Goal: Transaction & Acquisition: Purchase product/service

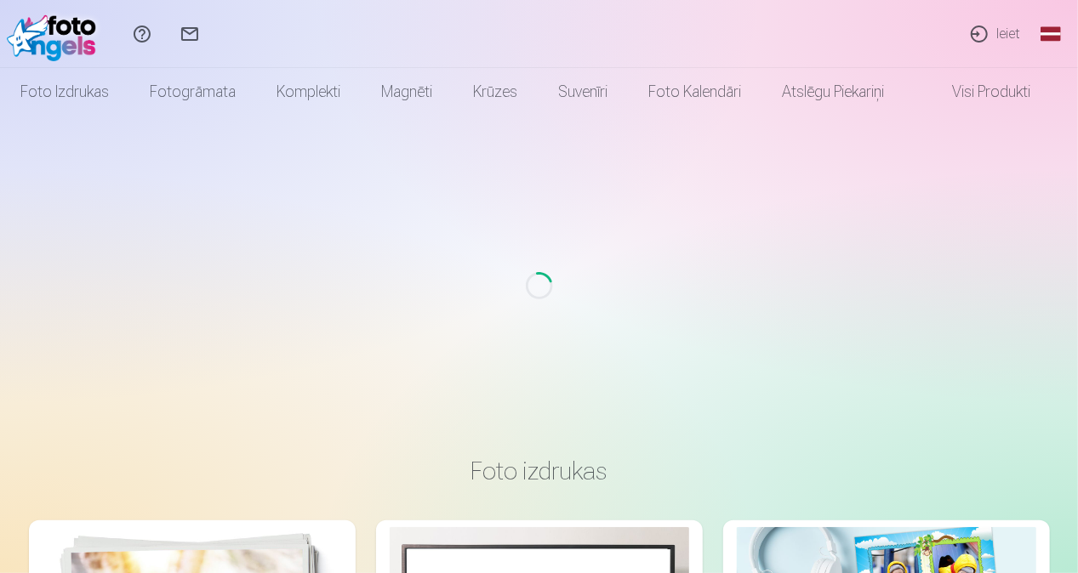
click at [1032, 23] on link "Ieiet" at bounding box center [994, 34] width 78 height 68
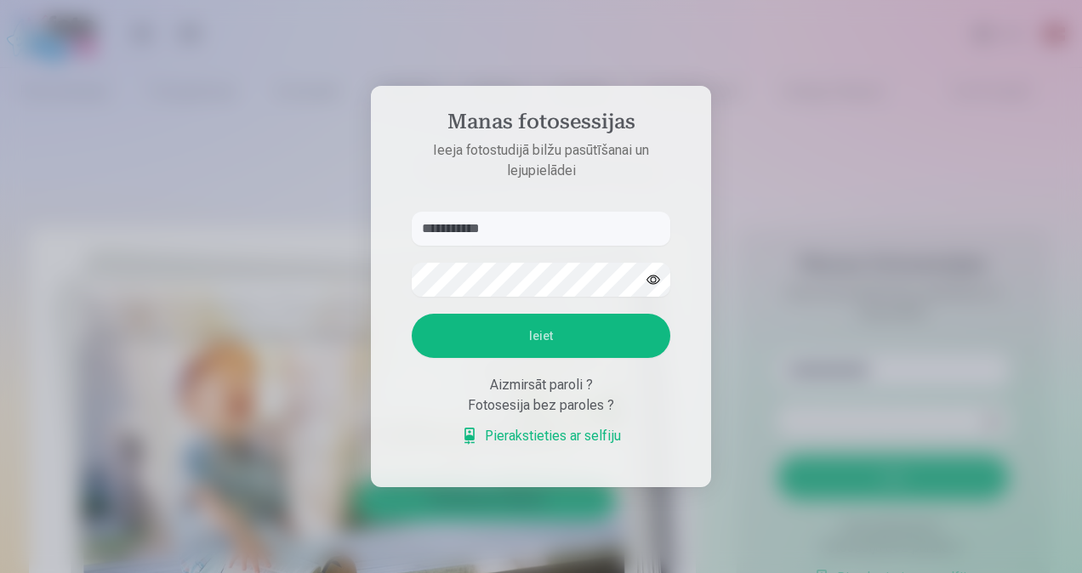
type input "**********"
click at [412, 314] on button "Ieiet" at bounding box center [541, 336] width 259 height 44
click at [136, 572] on div "**********" at bounding box center [539, 573] width 1078 height 0
click at [651, 279] on button "button" at bounding box center [653, 280] width 32 height 32
click at [646, 338] on button "Ieiet" at bounding box center [541, 336] width 259 height 44
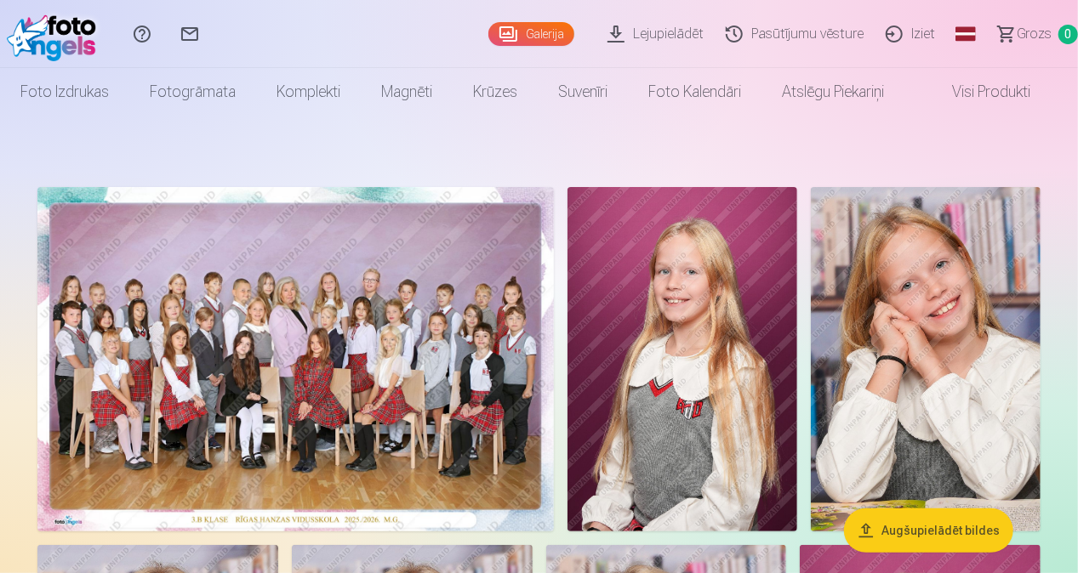
click at [366, 363] on img at bounding box center [295, 359] width 516 height 344
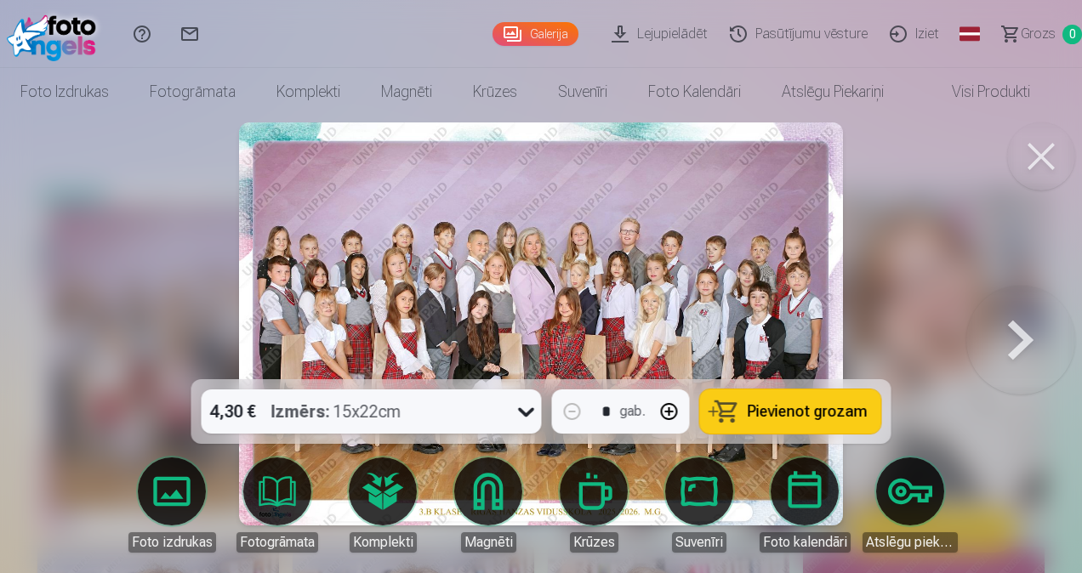
click at [1033, 160] on button at bounding box center [1041, 156] width 68 height 68
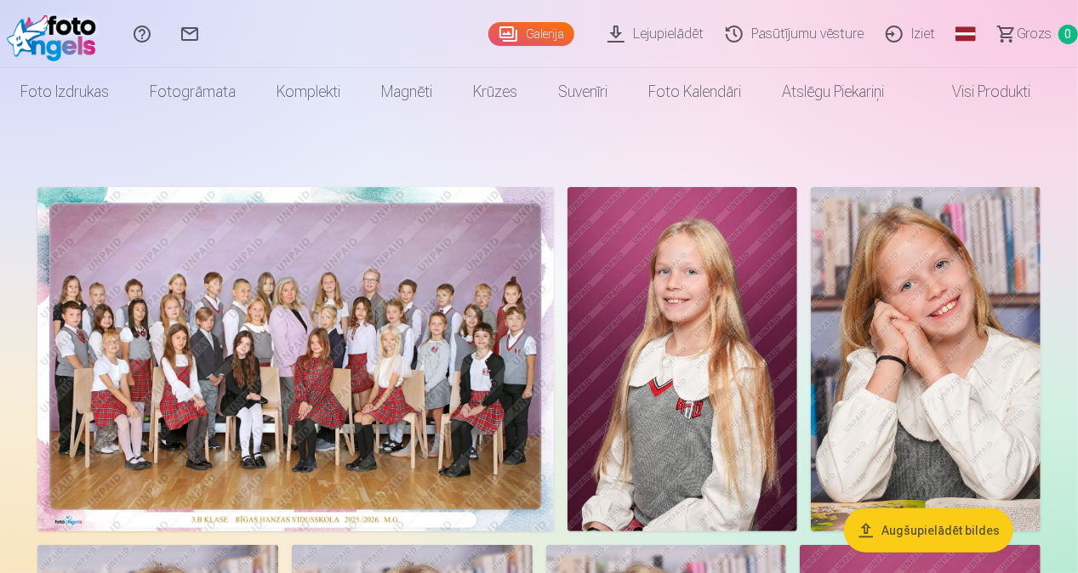
click at [652, 318] on img at bounding box center [682, 359] width 230 height 344
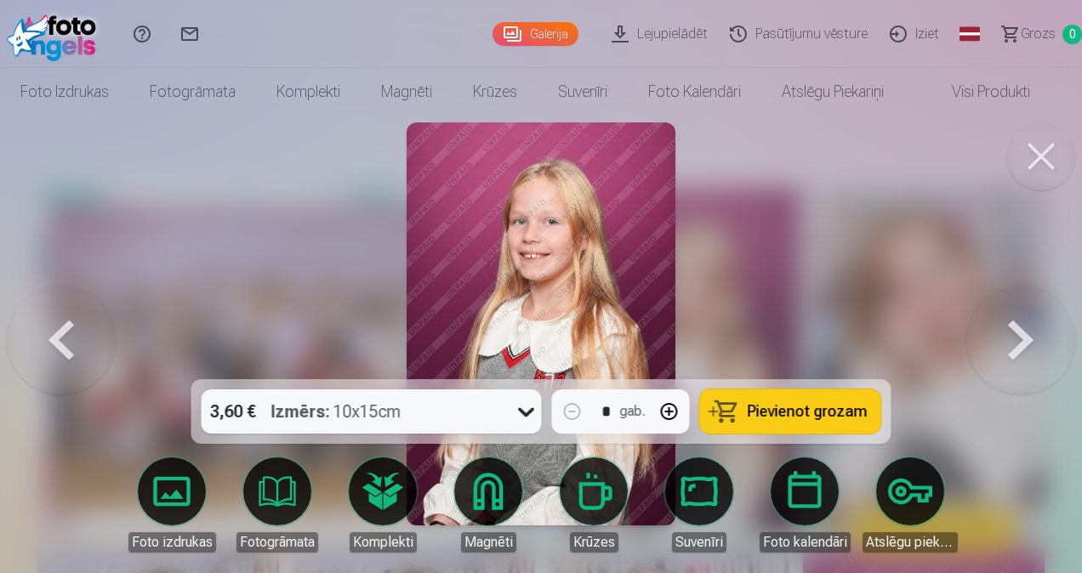
click at [1052, 146] on button at bounding box center [1041, 156] width 68 height 68
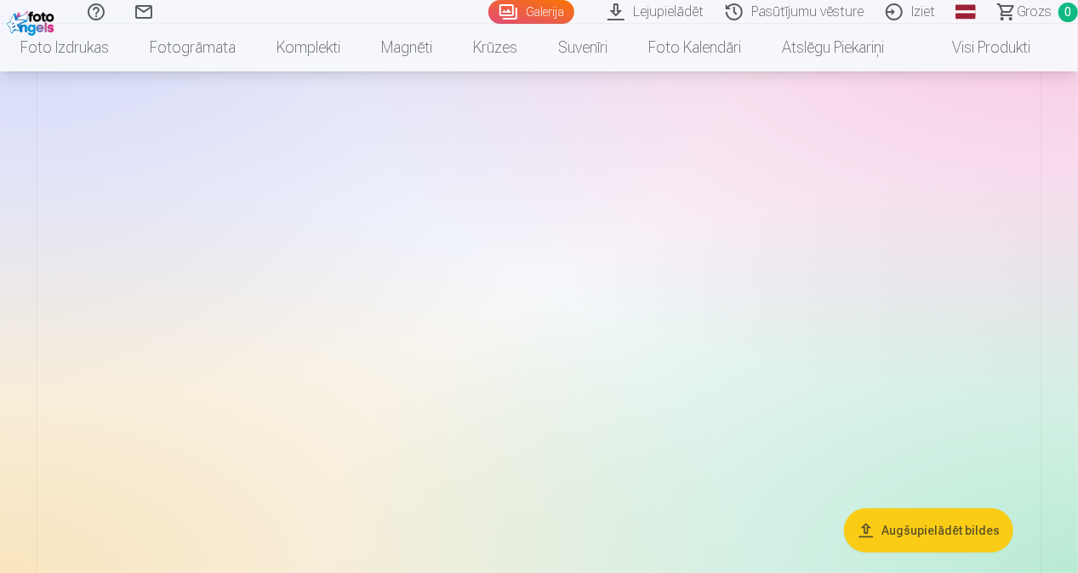
scroll to position [3317, 0]
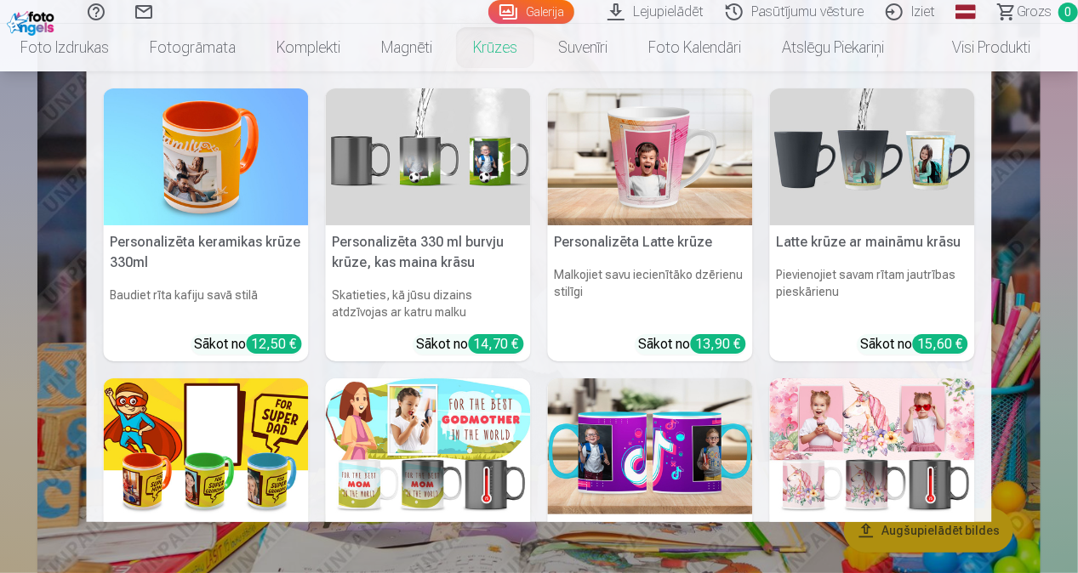
click at [525, 52] on link "Krūzes" at bounding box center [494, 48] width 85 height 48
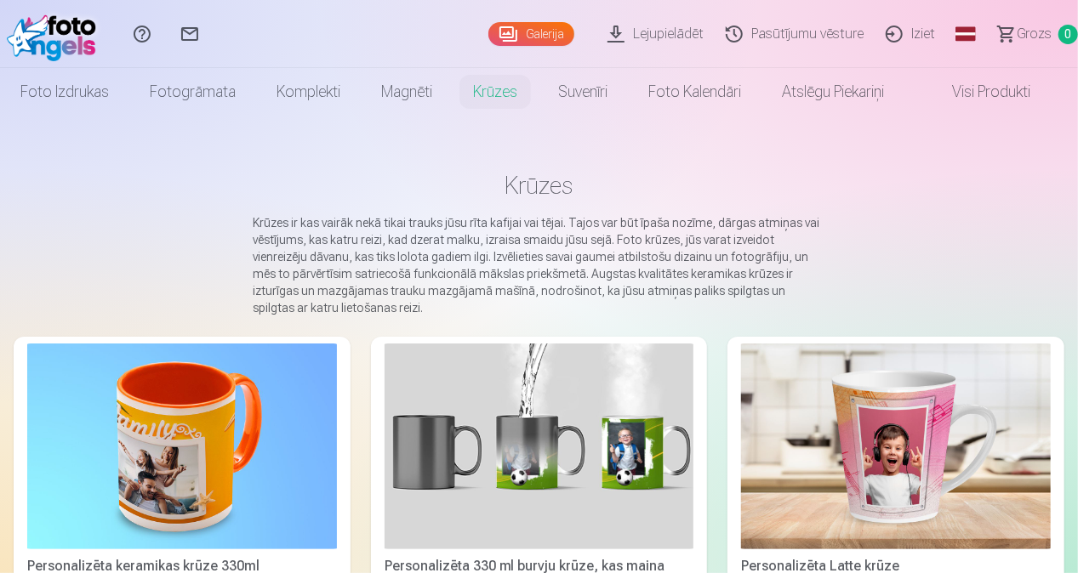
click at [45, 31] on img at bounding box center [56, 34] width 98 height 54
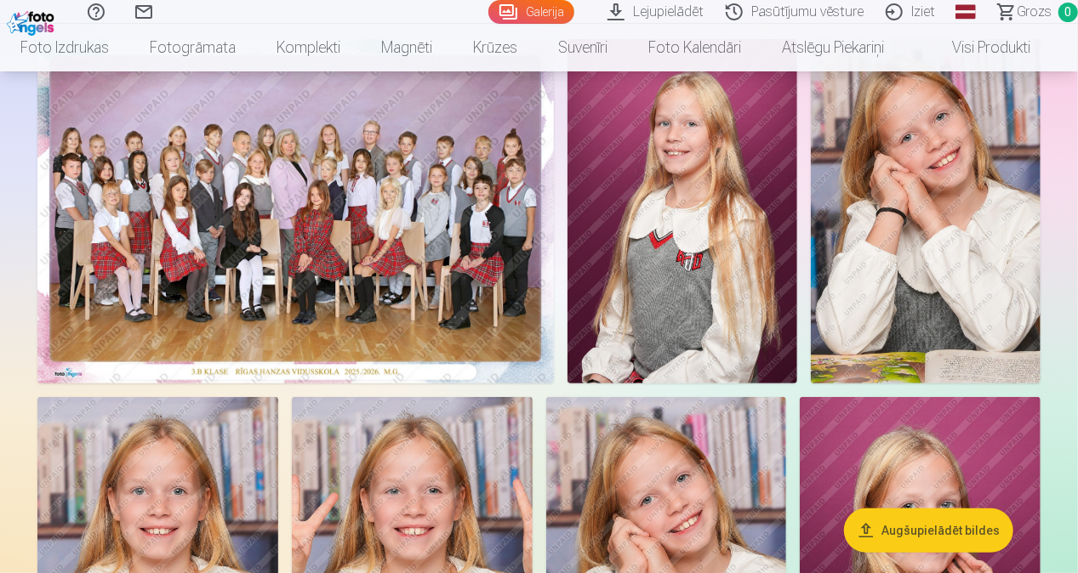
scroll to position [85, 0]
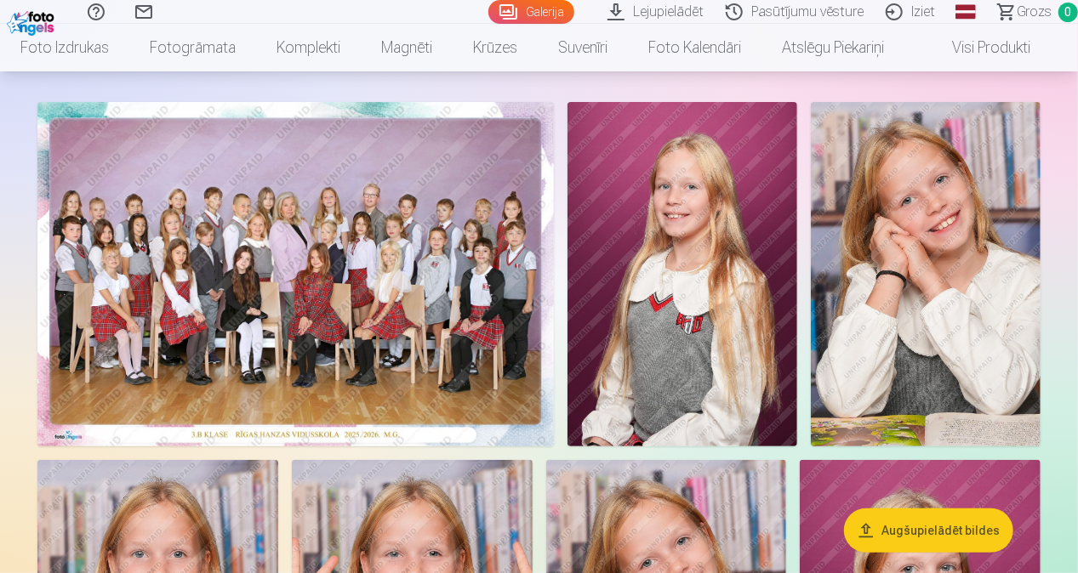
click at [606, 233] on img at bounding box center [682, 274] width 230 height 344
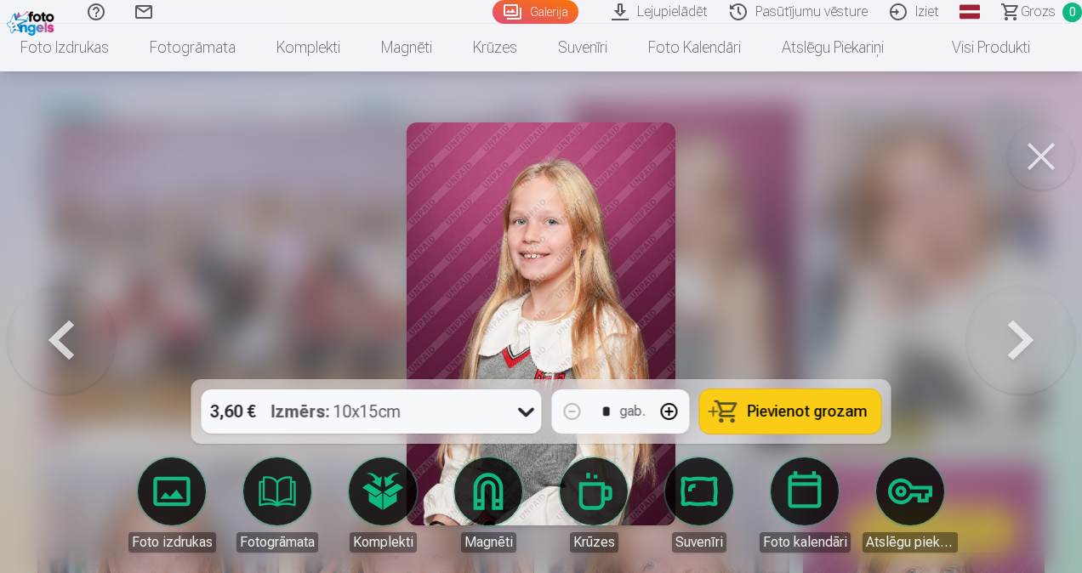
click at [284, 441] on div "3,60 € Izmērs : 10x15cm * gab. Pievienot grozam" at bounding box center [541, 411] width 700 height 65
click at [299, 415] on strong "Izmērs :" at bounding box center [300, 412] width 59 height 24
click at [1058, 141] on button at bounding box center [1041, 156] width 68 height 68
